Goal: Task Accomplishment & Management: Complete application form

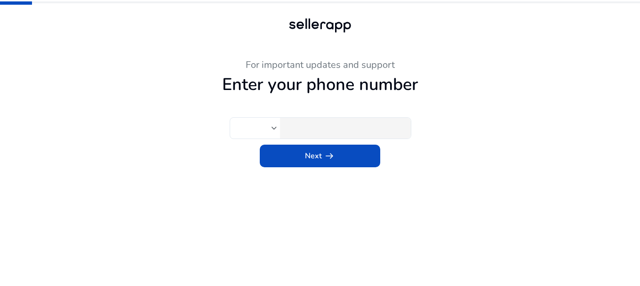
click at [317, 136] on div at bounding box center [345, 128] width 118 height 21
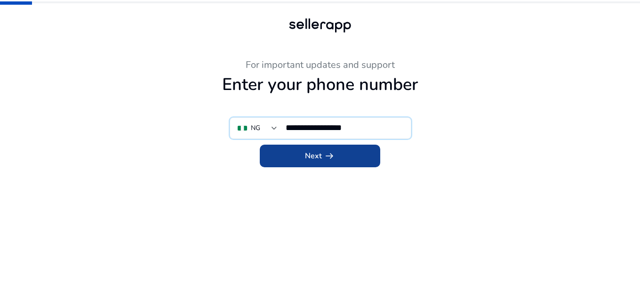
type input "**********"
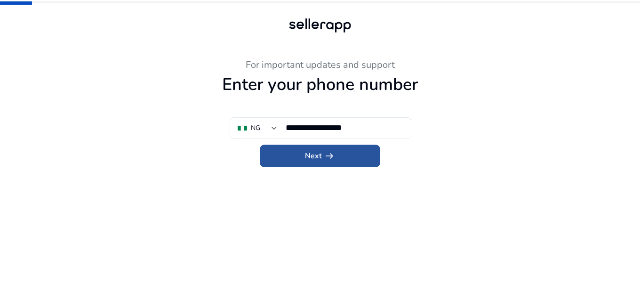
click at [322, 155] on app-icon "arrow_right_alt" at bounding box center [328, 155] width 13 height 11
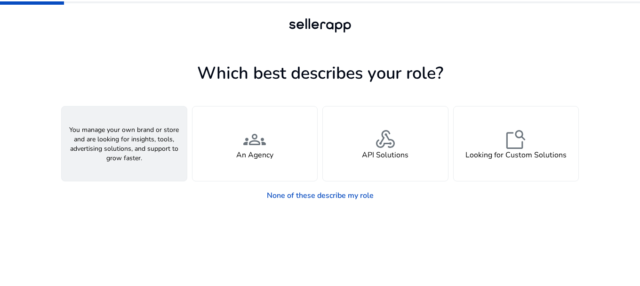
click at [146, 153] on div "person A Seller" at bounding box center [124, 143] width 125 height 74
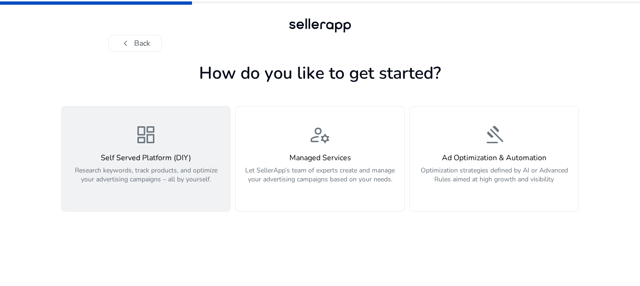
click at [146, 152] on div "dashboard Self Served Platform (DIY) Research keywords, track products, and opt…" at bounding box center [145, 158] width 157 height 71
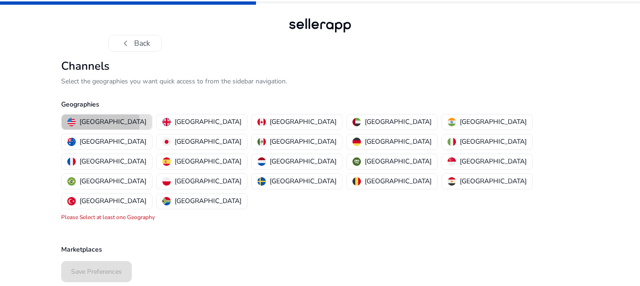
click at [100, 123] on p "[GEOGRAPHIC_DATA]" at bounding box center [113, 122] width 67 height 10
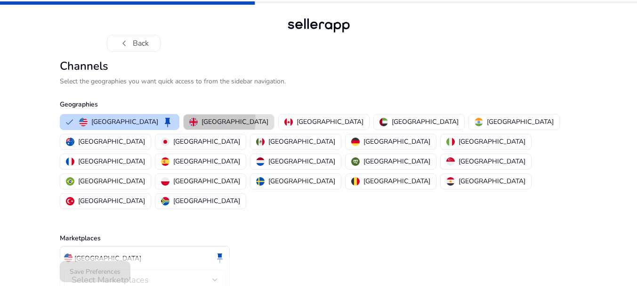
click at [201, 120] on p "[GEOGRAPHIC_DATA]" at bounding box center [234, 122] width 67 height 10
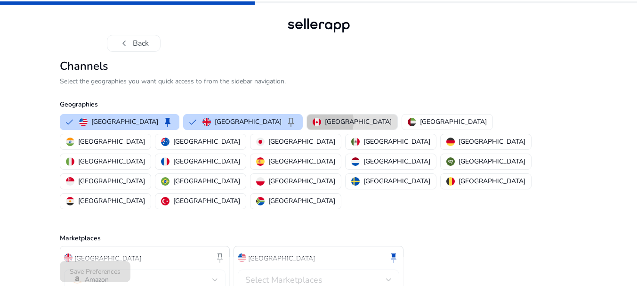
click at [313, 121] on img "button" at bounding box center [317, 122] width 8 height 8
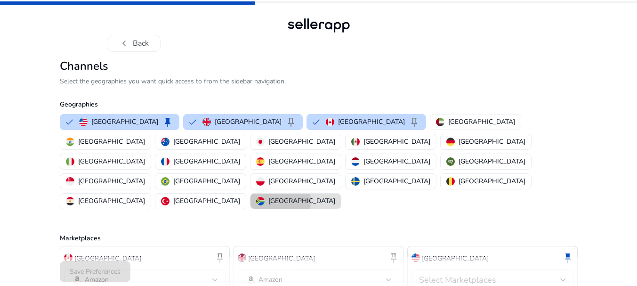
click at [265, 197] on img "button" at bounding box center [260, 201] width 8 height 8
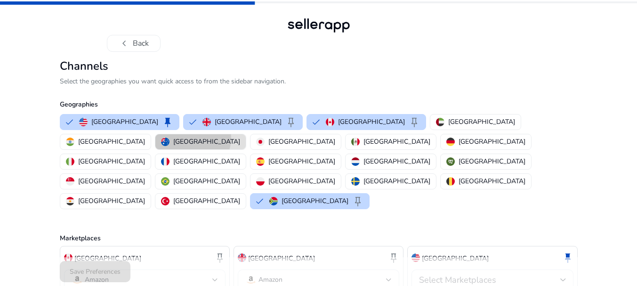
click at [240, 137] on p "[GEOGRAPHIC_DATA]" at bounding box center [206, 142] width 67 height 10
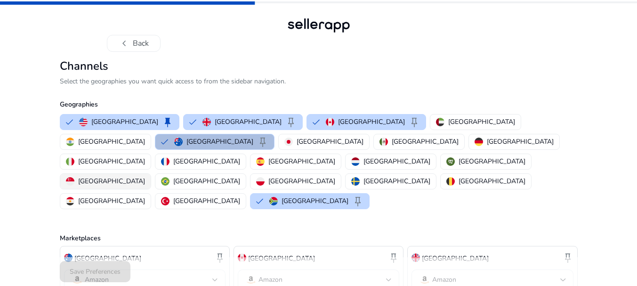
click at [145, 176] on p "[GEOGRAPHIC_DATA]" at bounding box center [111, 181] width 67 height 10
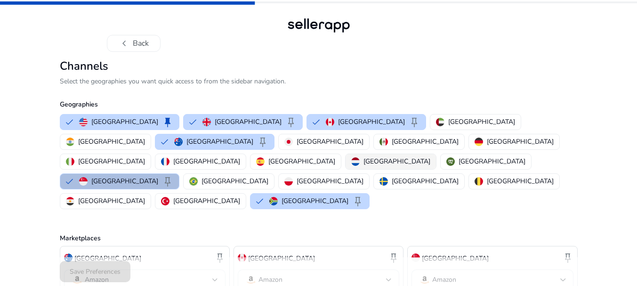
click at [387, 156] on p "[GEOGRAPHIC_DATA]" at bounding box center [396, 161] width 67 height 10
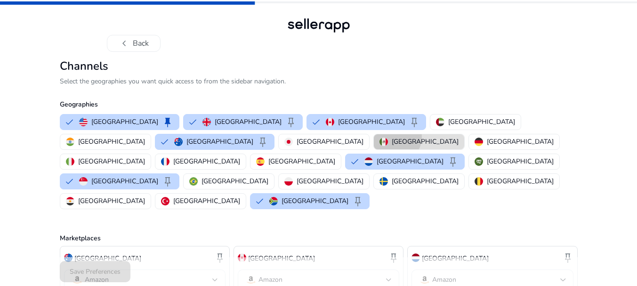
click at [392, 137] on p "[GEOGRAPHIC_DATA]" at bounding box center [425, 142] width 67 height 10
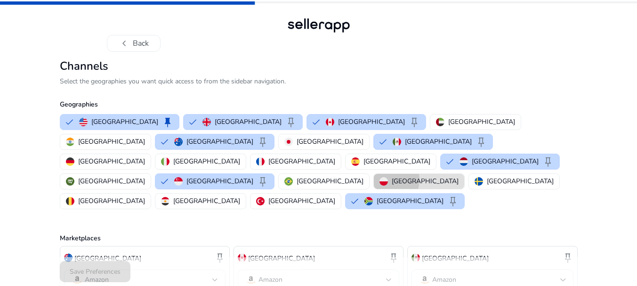
click at [379, 176] on div "[GEOGRAPHIC_DATA]" at bounding box center [418, 181] width 79 height 10
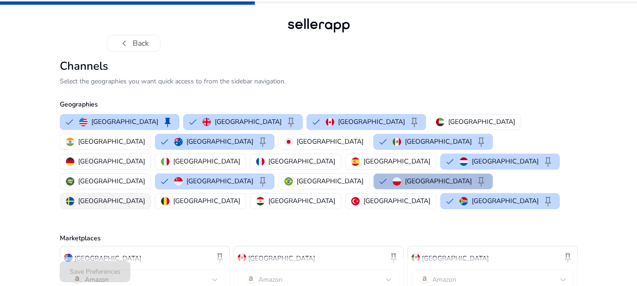
click at [145, 196] on p "[GEOGRAPHIC_DATA]" at bounding box center [111, 201] width 67 height 10
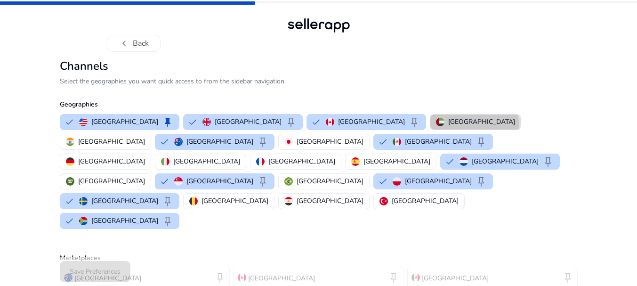
click at [448, 127] on p "[GEOGRAPHIC_DATA]" at bounding box center [481, 122] width 67 height 10
